Goal: Information Seeking & Learning: Find specific fact

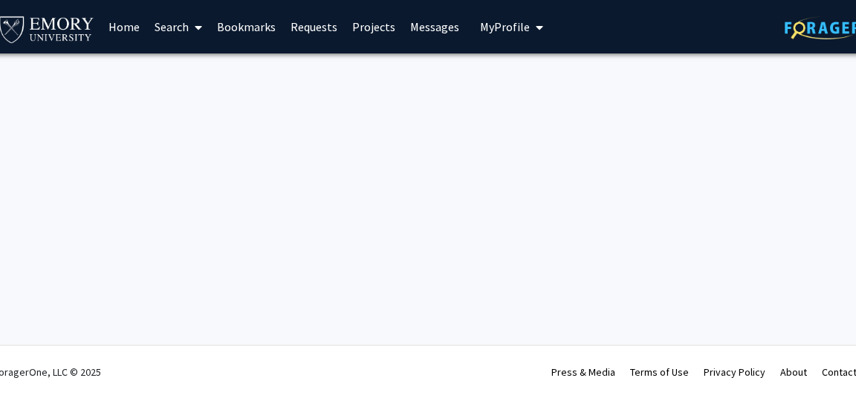
scroll to position [0, 13]
click at [373, 226] on div "Skip navigation Home Search Bookmarks Requests Projects Messages My Profile [PE…" at bounding box center [433, 199] width 892 height 398
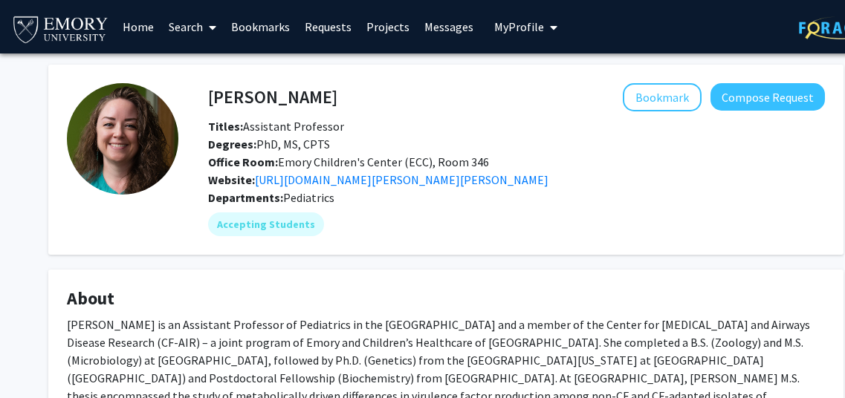
click at [196, 33] on link "Search" at bounding box center [192, 27] width 62 height 52
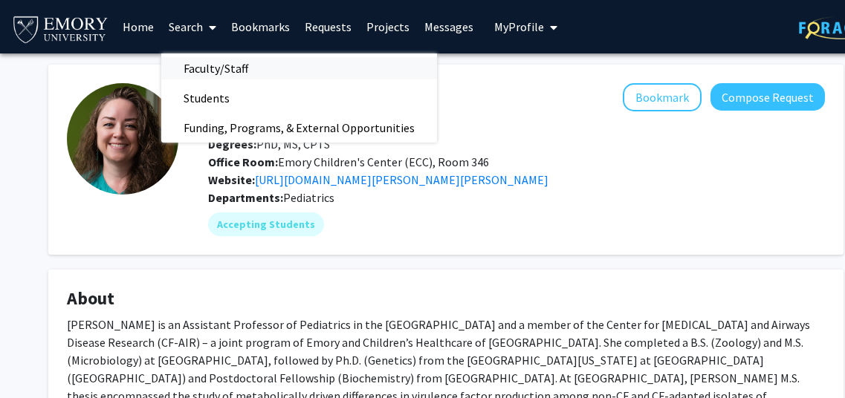
click at [205, 58] on span "Faculty/Staff" at bounding box center [215, 69] width 109 height 30
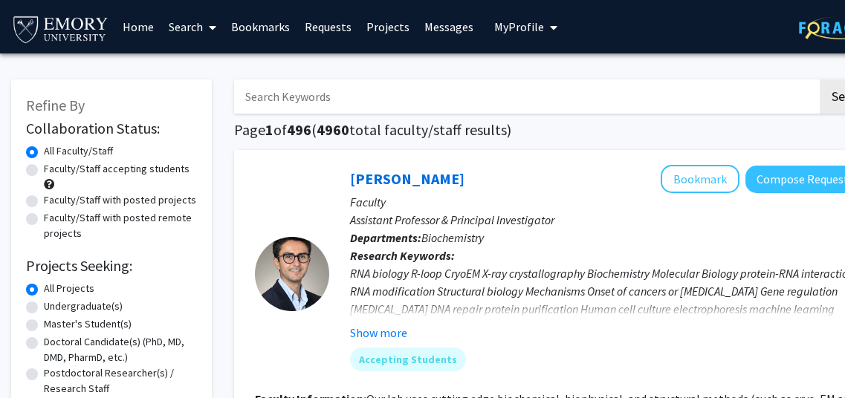
click at [292, 96] on input "Search Keywords" at bounding box center [525, 97] width 583 height 34
type input "[PERSON_NAME]"
click at [820, 80] on button "Search" at bounding box center [850, 97] width 61 height 34
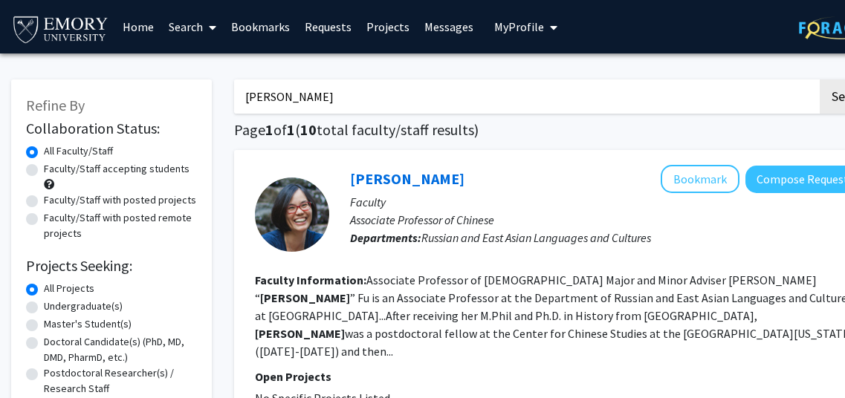
click at [309, 93] on input "[PERSON_NAME]" at bounding box center [525, 97] width 583 height 34
type input "mckimpson"
click at [820, 80] on button "Search" at bounding box center [850, 97] width 61 height 34
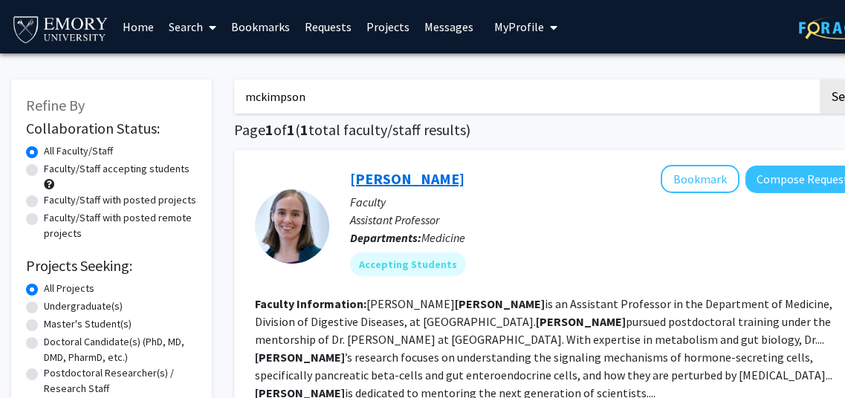
click at [396, 178] on link "[PERSON_NAME]" at bounding box center [407, 178] width 114 height 19
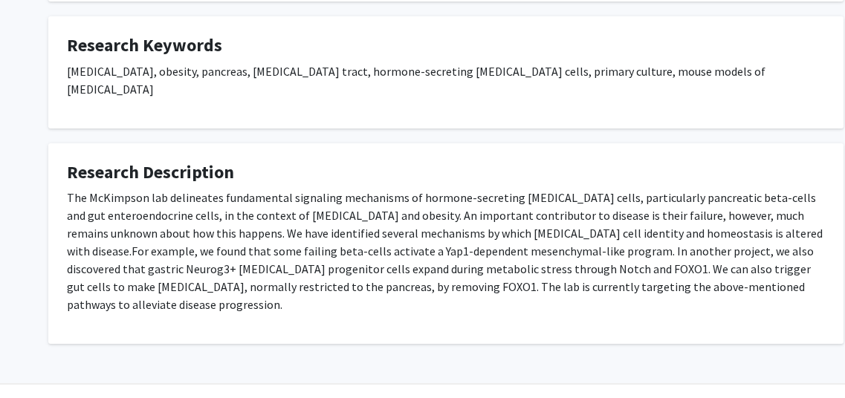
scroll to position [502, 0]
